Goal: Entertainment & Leisure: Consume media (video, audio)

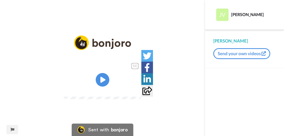
click at [103, 78] on icon at bounding box center [103, 80] width 14 height 14
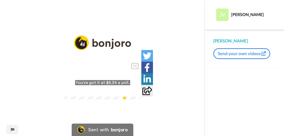
click at [107, 70] on video at bounding box center [103, 79] width 78 height 39
click at [108, 79] on icon "Play/Pause" at bounding box center [103, 80] width 14 height 25
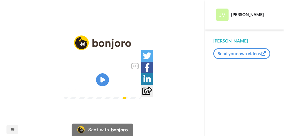
click at [112, 82] on video at bounding box center [103, 79] width 78 height 39
click at [101, 79] on img at bounding box center [103, 79] width 78 height 39
click at [102, 82] on icon "Play/Pause" at bounding box center [103, 80] width 14 height 25
